Goal: Information Seeking & Learning: Learn about a topic

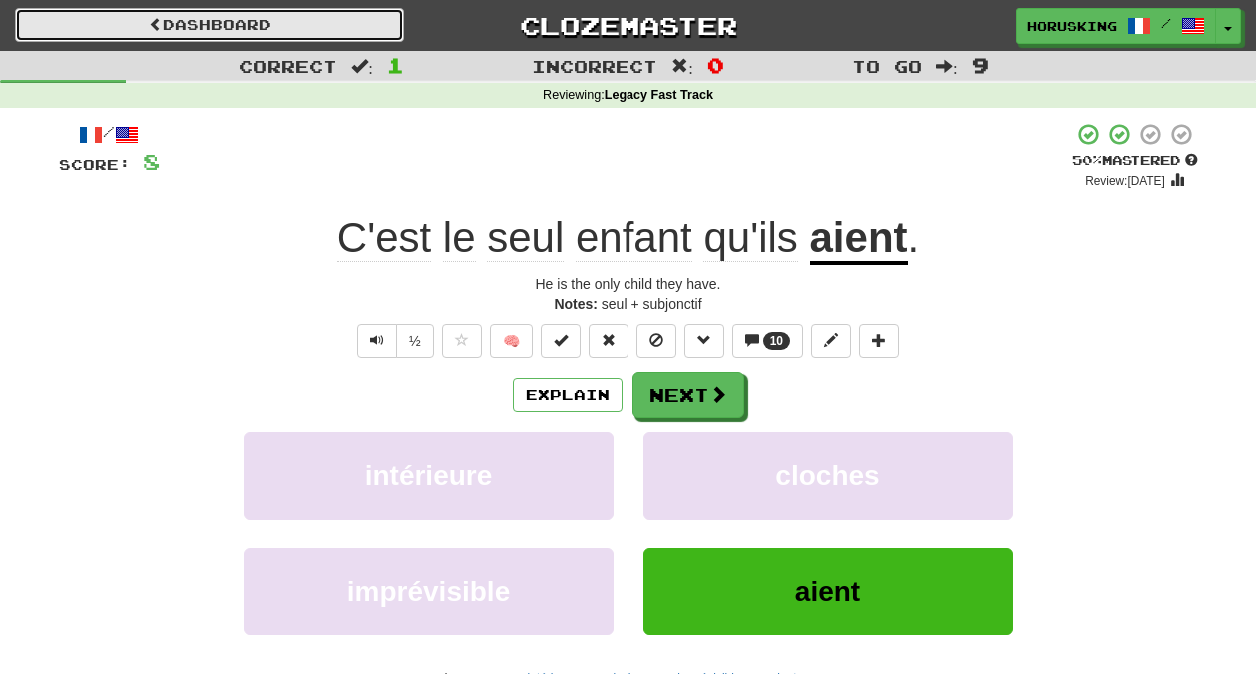
click at [307, 34] on link "Dashboard" at bounding box center [209, 25] width 389 height 34
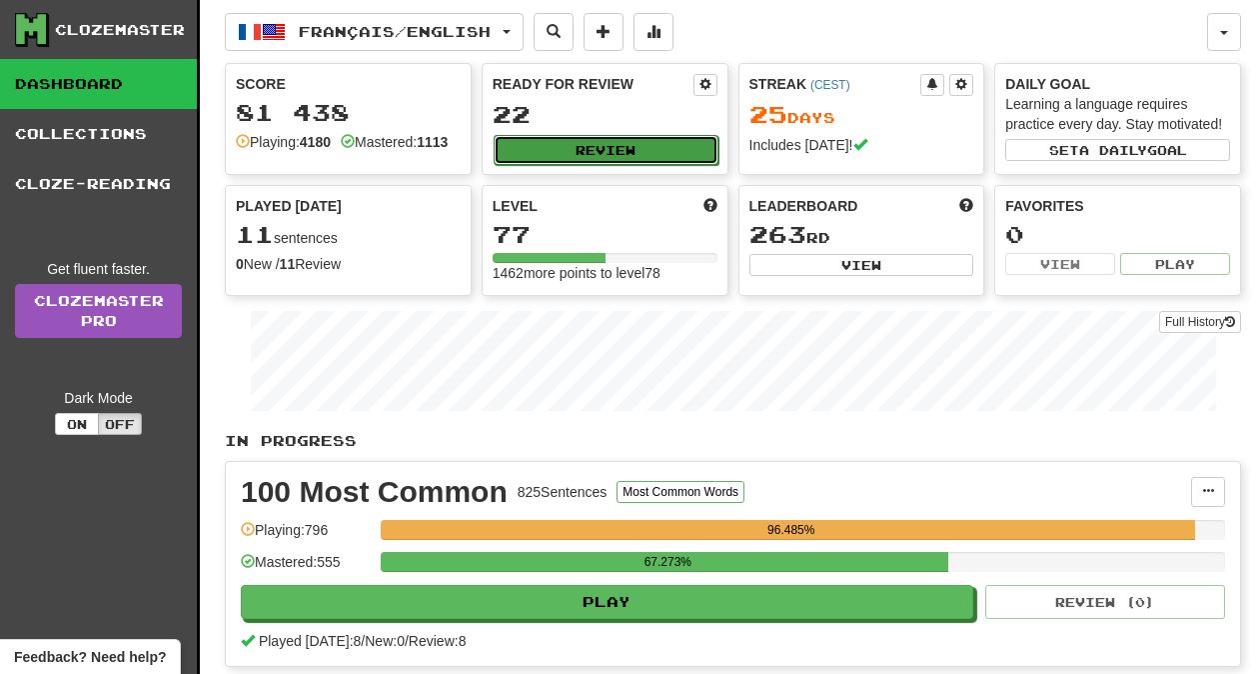
click at [554, 155] on button "Review" at bounding box center [606, 150] width 225 height 30
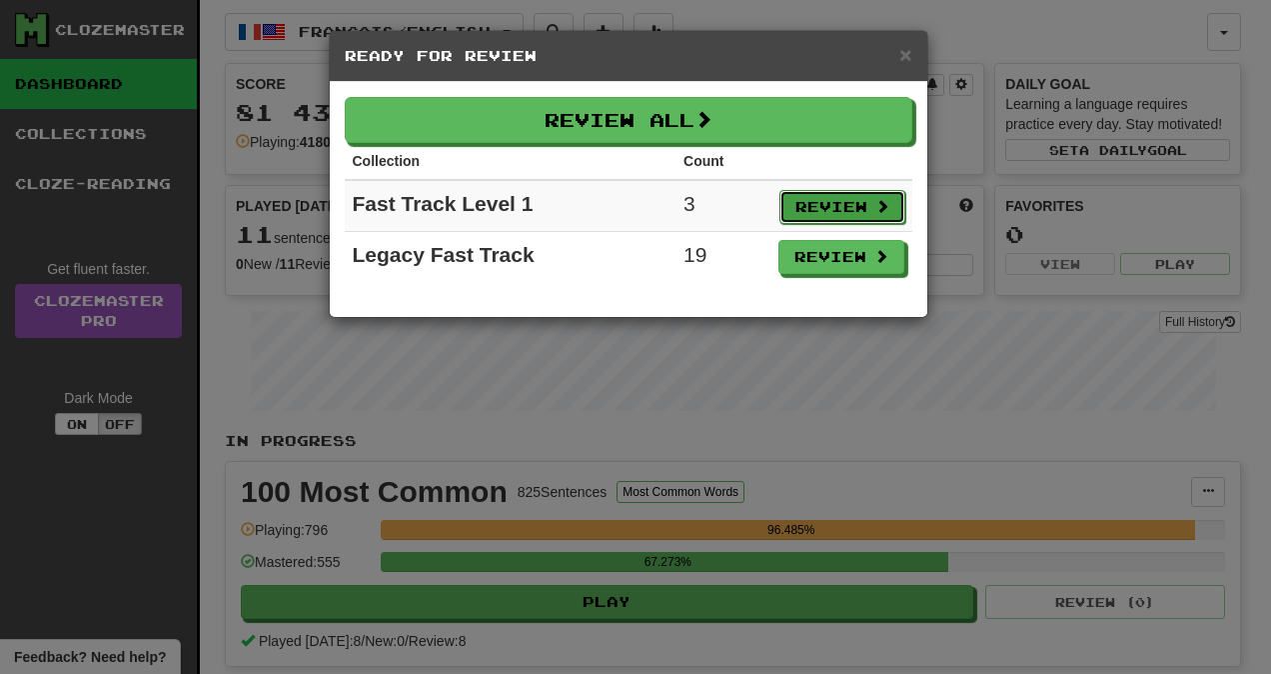
click at [808, 192] on button "Review" at bounding box center [843, 207] width 126 height 34
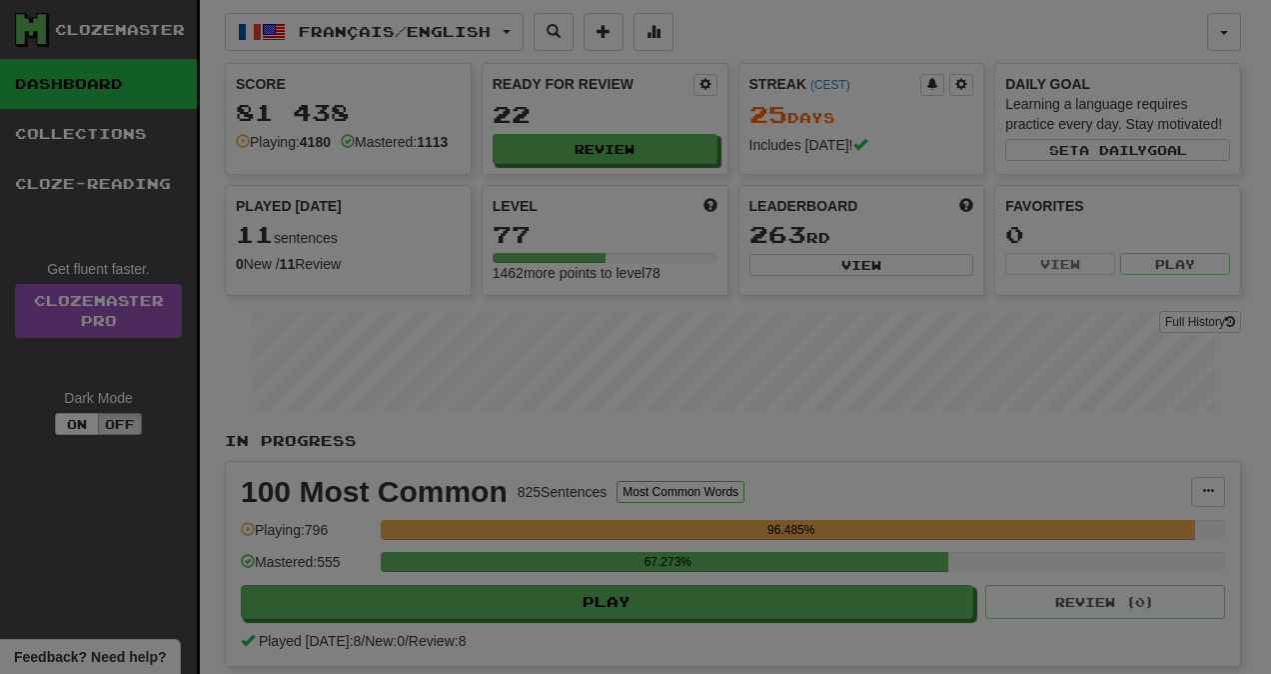
select select "**"
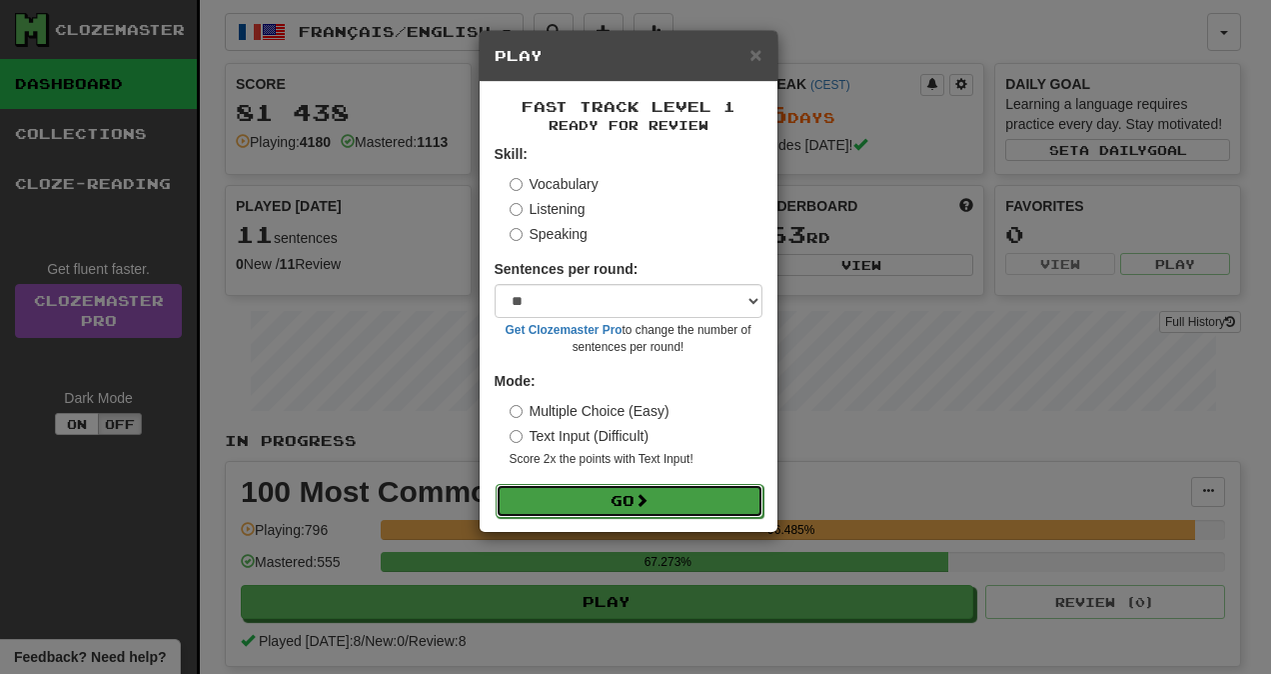
click at [716, 514] on button "Go" at bounding box center [630, 501] width 268 height 34
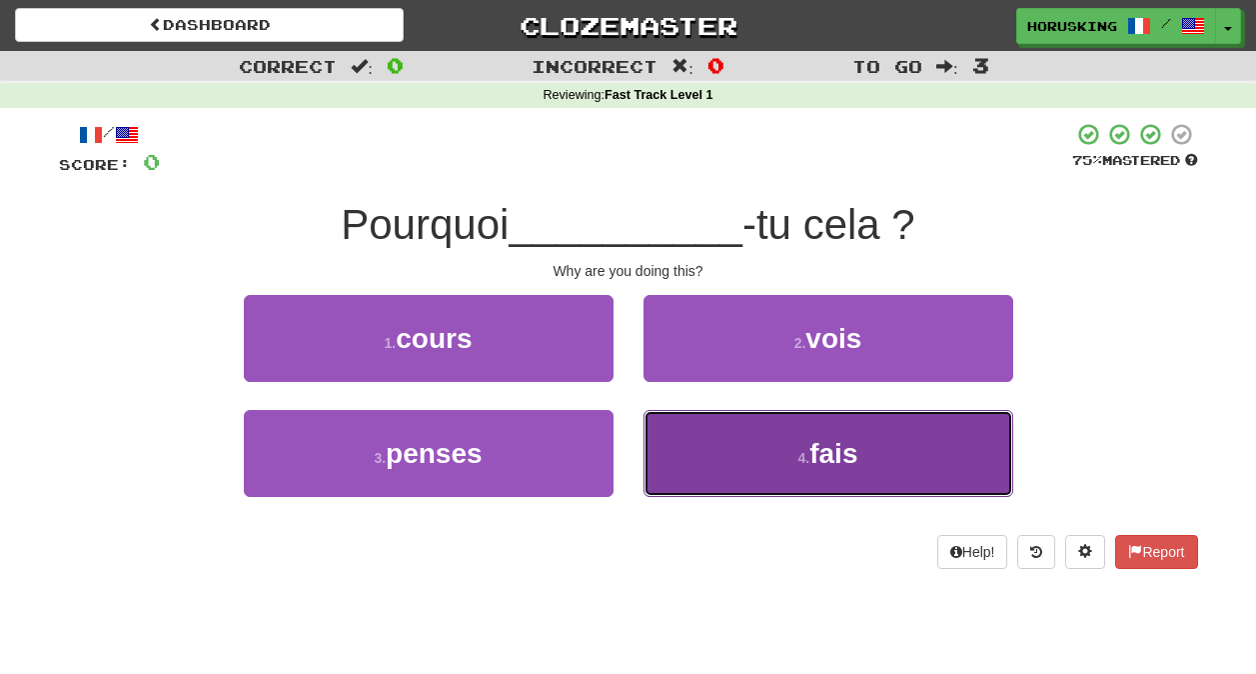
click at [731, 484] on button "4 . fais" at bounding box center [829, 453] width 370 height 87
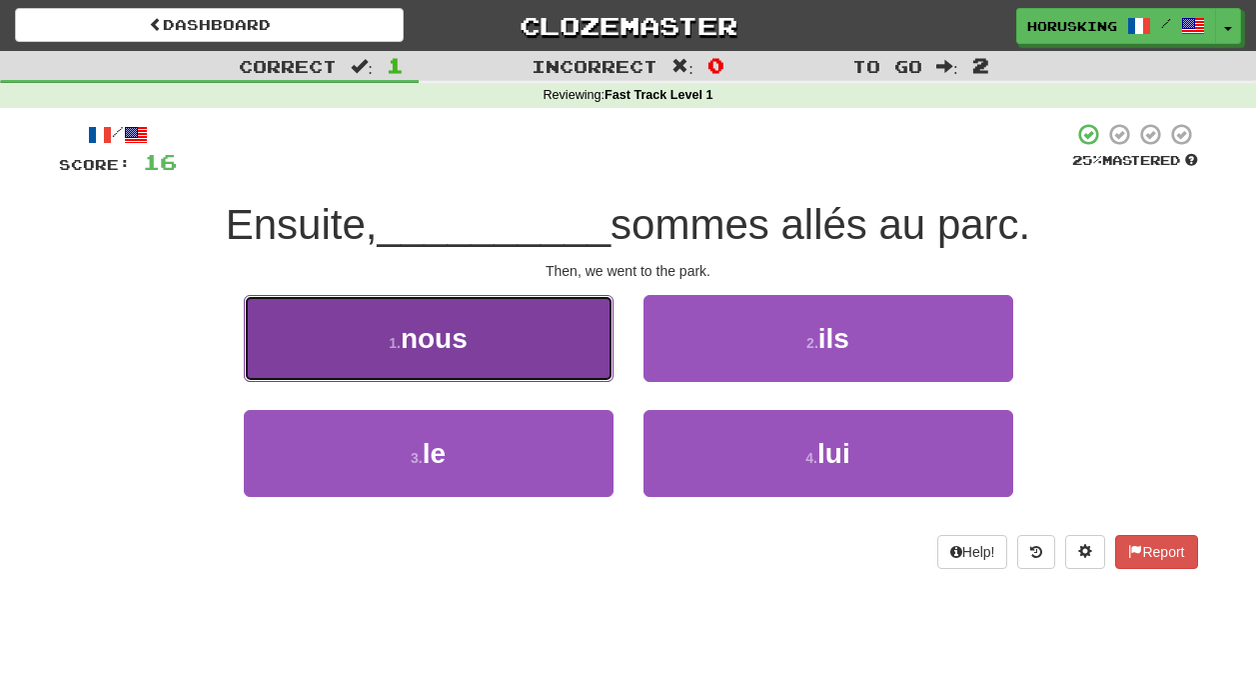
click at [545, 354] on button "1 . nous" at bounding box center [429, 338] width 370 height 87
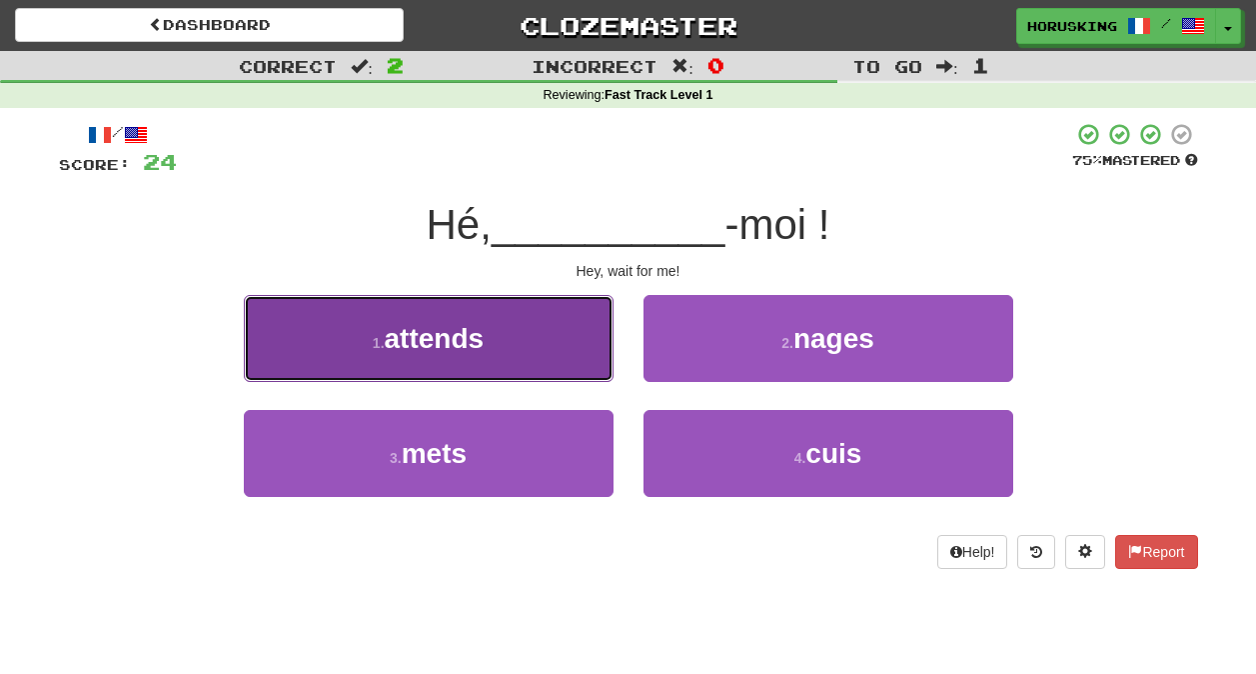
click at [470, 360] on button "1 . attends" at bounding box center [429, 338] width 370 height 87
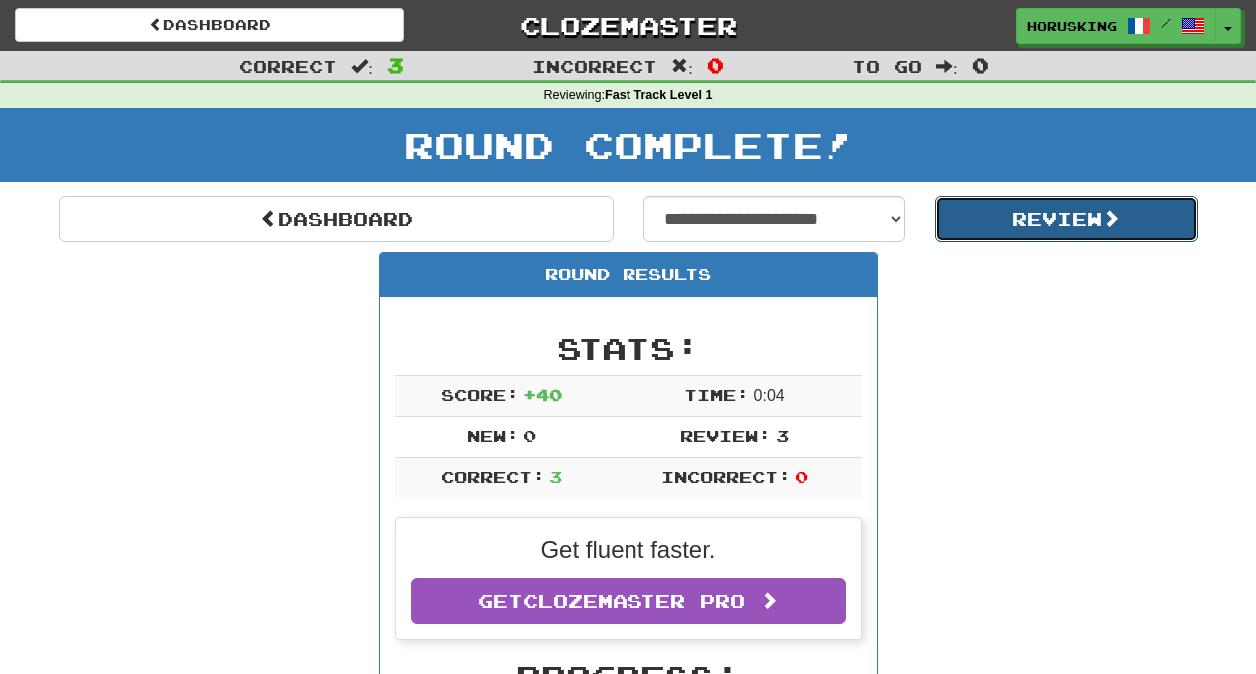
click at [1010, 227] on button "Review" at bounding box center [1066, 219] width 263 height 46
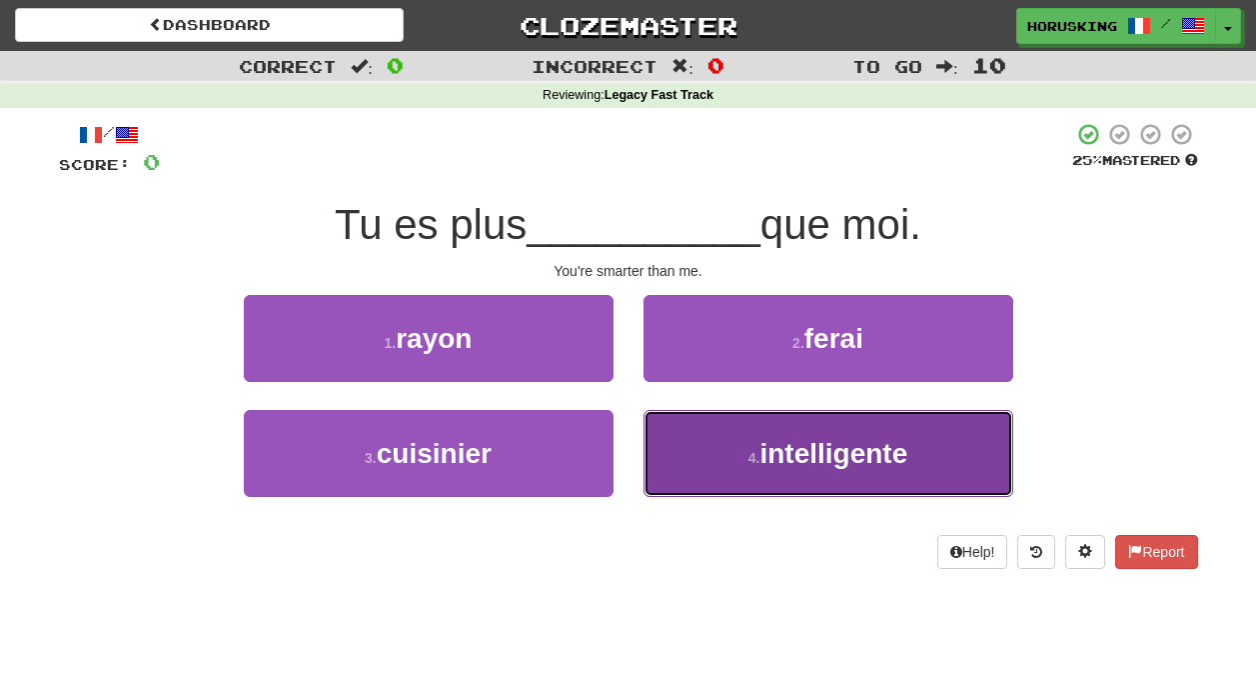
click at [763, 463] on span "intelligente" at bounding box center [834, 453] width 148 height 31
